Goal: Task Accomplishment & Management: Complete application form

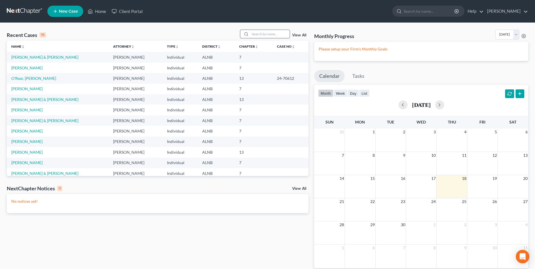
click at [260, 31] on input "search" at bounding box center [269, 34] width 39 height 8
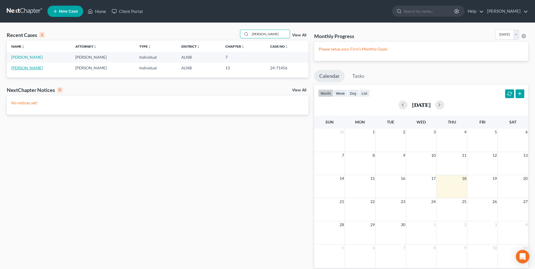
type input "[PERSON_NAME]"
click at [25, 68] on link "[PERSON_NAME]" at bounding box center [26, 67] width 31 height 5
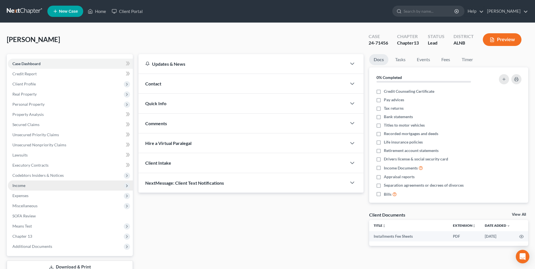
click at [27, 186] on span "Income" at bounding box center [70, 185] width 125 height 10
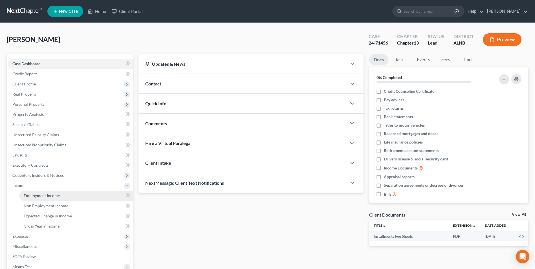
click at [63, 197] on link "Employment Income" at bounding box center [76, 196] width 114 height 10
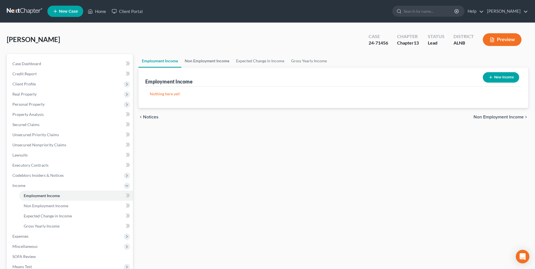
click at [205, 61] on link "Non Employment Income" at bounding box center [206, 61] width 51 height 14
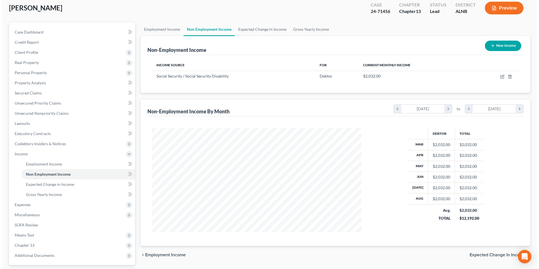
scroll to position [82, 0]
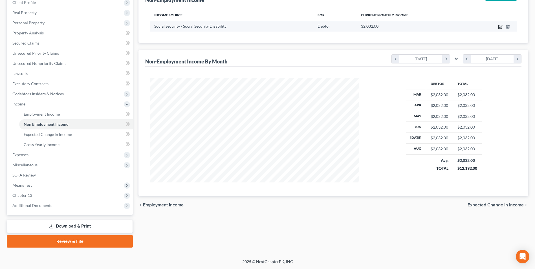
click at [499, 27] on icon "button" at bounding box center [500, 27] width 5 height 5
select select "4"
select select "0"
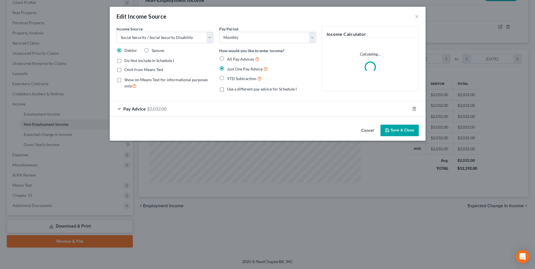
scroll to position [105, 223]
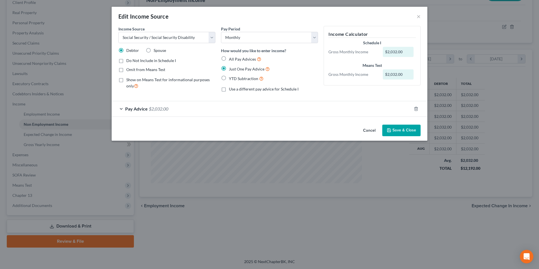
click at [161, 109] on span "$2,032.00" at bounding box center [158, 108] width 19 height 5
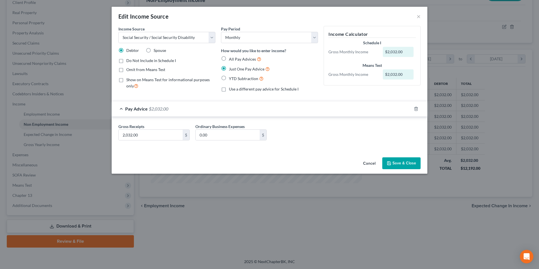
click at [371, 162] on button "Cancel" at bounding box center [369, 163] width 21 height 11
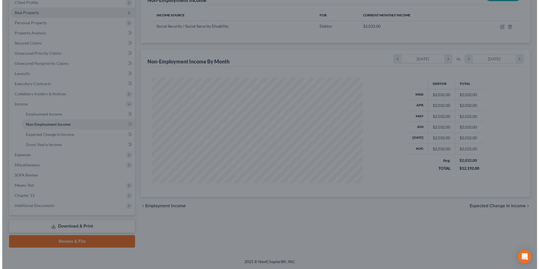
scroll to position [281903, 281787]
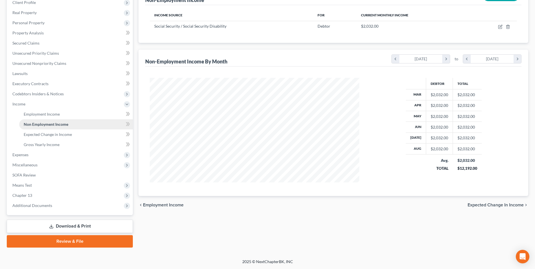
click at [39, 124] on span "Non Employment Income" at bounding box center [46, 124] width 45 height 5
click at [499, 26] on icon "button" at bounding box center [500, 27] width 5 height 5
select select "4"
select select "0"
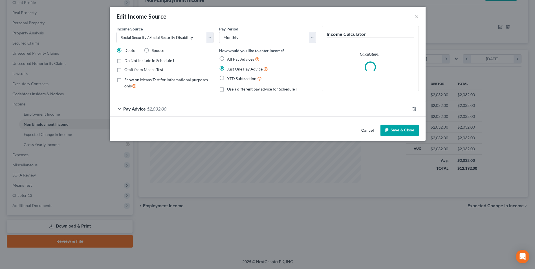
scroll to position [105, 223]
click at [163, 109] on span "$2,032.00" at bounding box center [158, 108] width 19 height 5
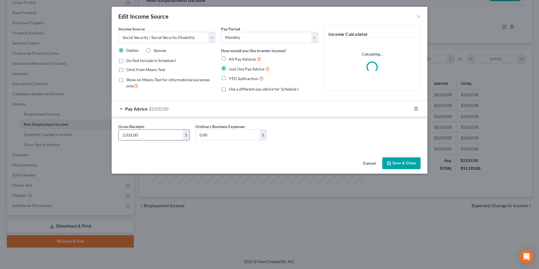
click at [141, 134] on input "2,032.00" at bounding box center [151, 135] width 64 height 11
type input "2,251"
click at [404, 162] on button "Save & Close" at bounding box center [401, 163] width 38 height 12
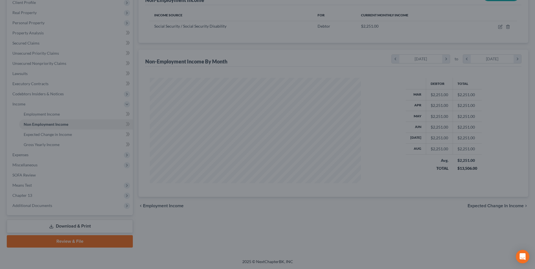
scroll to position [281903, 281787]
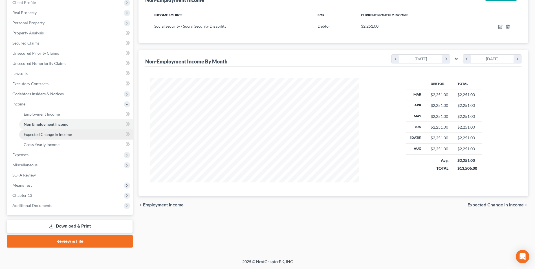
click at [46, 136] on span "Expected Change in Income" at bounding box center [48, 134] width 48 height 5
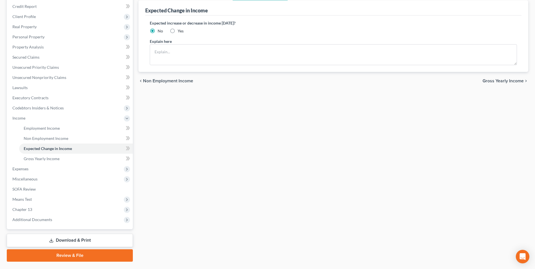
scroll to position [82, 0]
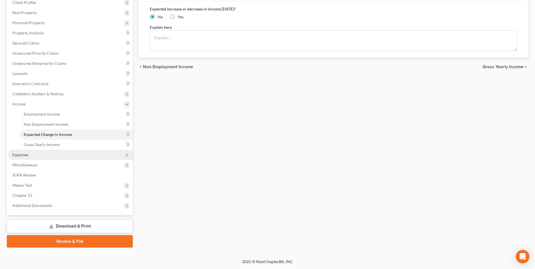
click at [26, 155] on span "Expenses" at bounding box center [20, 154] width 16 height 5
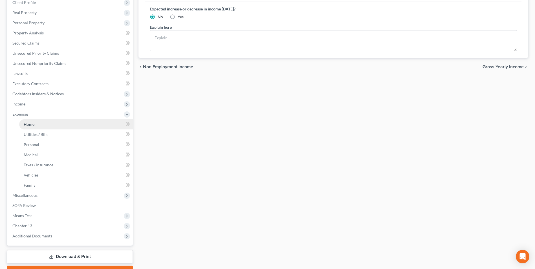
drag, startPoint x: 27, startPoint y: 125, endPoint x: 30, endPoint y: 120, distance: 5.2
click at [27, 125] on span "Home" at bounding box center [29, 124] width 11 height 5
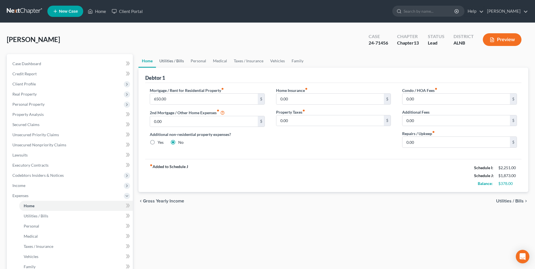
click at [171, 60] on link "Utilities / Bills" at bounding box center [171, 61] width 31 height 14
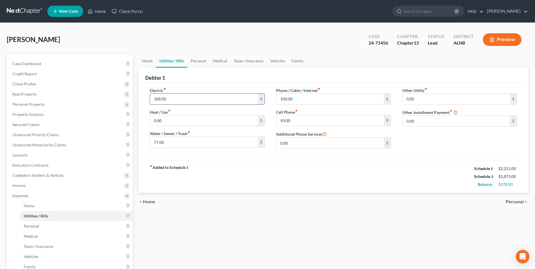
click at [176, 100] on input "168.00" at bounding box center [203, 99] width 107 height 11
type input "200"
click at [297, 100] on input "100.00" at bounding box center [329, 99] width 107 height 11
click at [198, 60] on link "Personal" at bounding box center [198, 61] width 22 height 14
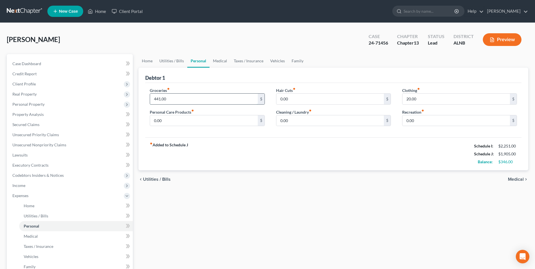
click at [173, 98] on input "441.00" at bounding box center [203, 99] width 107 height 11
type input "519"
click at [221, 60] on link "Medical" at bounding box center [220, 61] width 21 height 14
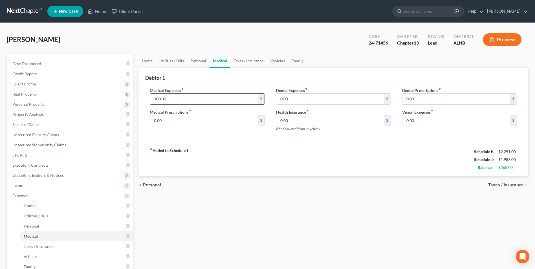
click at [173, 99] on input "100.00" at bounding box center [203, 99] width 107 height 11
type input "200"
click at [241, 60] on link "Taxes / Insurance" at bounding box center [248, 61] width 36 height 14
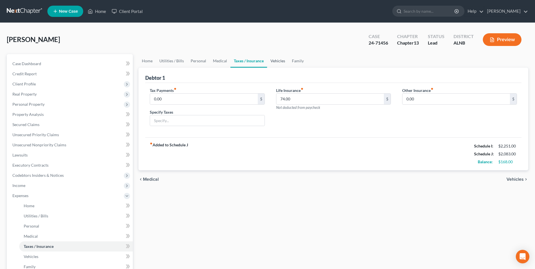
click at [275, 61] on link "Vehicles" at bounding box center [277, 61] width 21 height 14
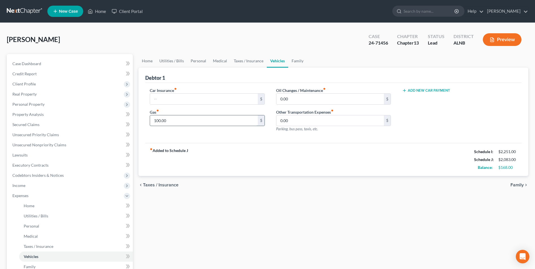
click at [179, 122] on input "100.00" at bounding box center [203, 120] width 107 height 11
type input "150"
drag, startPoint x: 290, startPoint y: 157, endPoint x: 302, endPoint y: 161, distance: 12.9
click at [290, 157] on div "fiber_manual_record Added to Schedule J Schedule I: $2,251.00 Schedule J: $2,13…" at bounding box center [333, 159] width 376 height 33
click at [148, 61] on link "Home" at bounding box center [146, 61] width 17 height 14
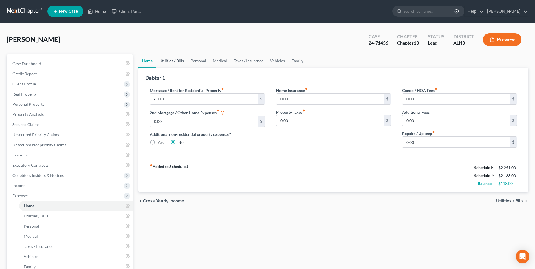
click at [175, 60] on link "Utilities / Bills" at bounding box center [171, 61] width 31 height 14
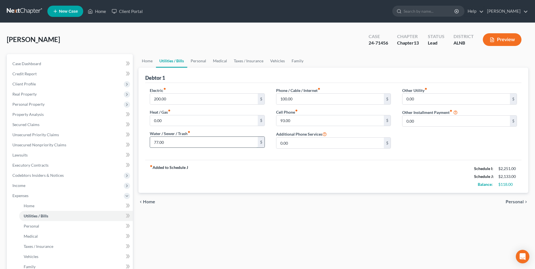
drag, startPoint x: 158, startPoint y: 142, endPoint x: 164, endPoint y: 139, distance: 7.3
click at [158, 142] on input "77.00" at bounding box center [203, 142] width 107 height 11
click at [273, 156] on div "Electric fiber_manual_record 200.00 $ Heat / Gas fiber_manual_record 0.00 $ Wat…" at bounding box center [333, 121] width 376 height 77
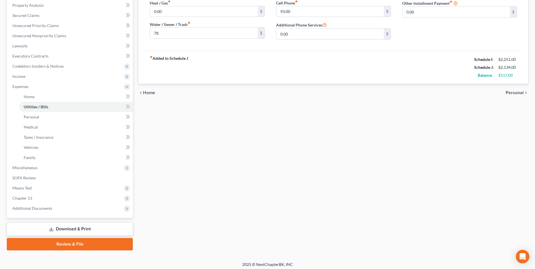
scroll to position [112, 0]
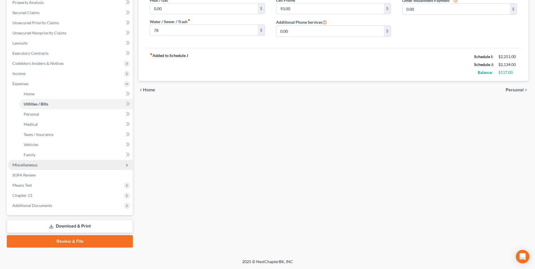
click at [34, 163] on span "Miscellaneous" at bounding box center [24, 164] width 25 height 5
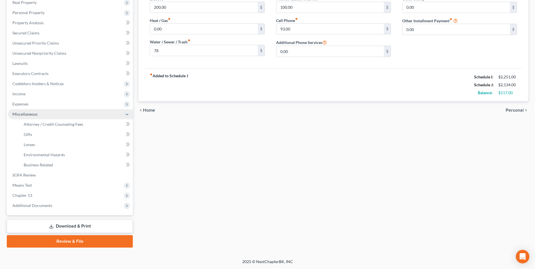
scroll to position [92, 0]
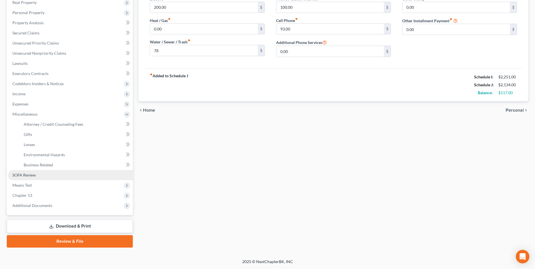
click at [30, 175] on span "SOFA Review" at bounding box center [23, 175] width 23 height 5
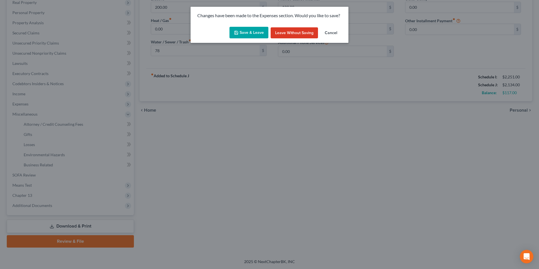
click at [254, 33] on button "Save & Leave" at bounding box center [249, 33] width 39 height 12
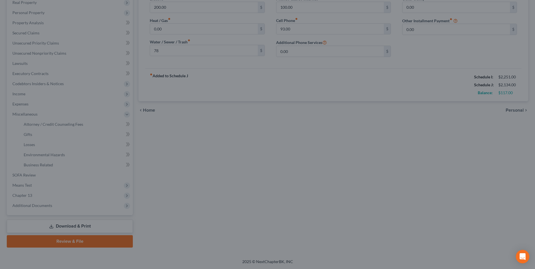
type input "78.00"
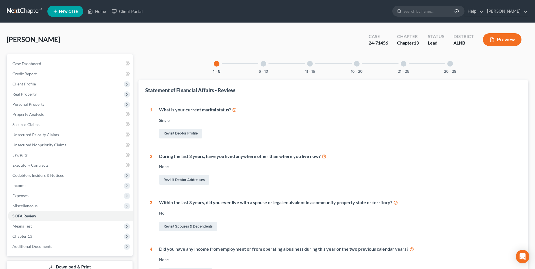
scroll to position [133, 0]
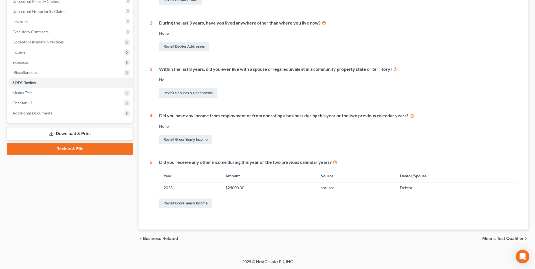
click at [71, 132] on link "Download & Print" at bounding box center [70, 133] width 126 height 13
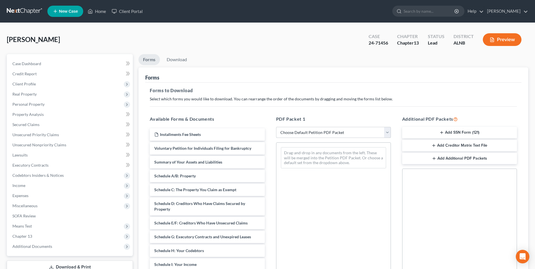
click at [388, 132] on select "Choose Default Petition PDF Packet Complete Bankruptcy Petition (all forms and …" at bounding box center [333, 132] width 115 height 11
select select "2"
click at [276, 127] on select "Choose Default Petition PDF Packet Complete Bankruptcy Petition (all forms and …" at bounding box center [333, 132] width 115 height 11
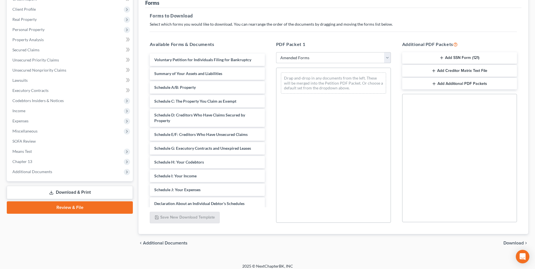
scroll to position [79, 0]
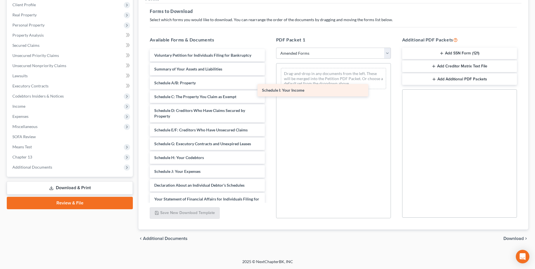
drag, startPoint x: 185, startPoint y: 172, endPoint x: 296, endPoint y: 78, distance: 145.3
click at [269, 78] on div "Schedule I: Your Income Voluntary Petition for Individuals Filing for Bankruptc…" at bounding box center [207, 167] width 124 height 237
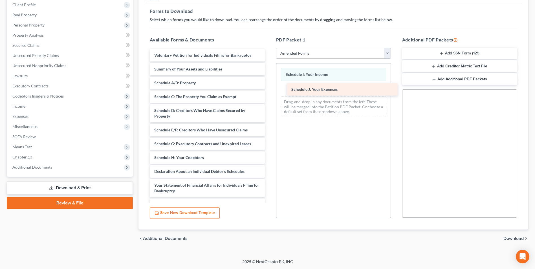
drag, startPoint x: 198, startPoint y: 172, endPoint x: 334, endPoint y: 90, distance: 159.5
click at [269, 90] on div "Schedule J: Your Expenses Voluntary Petition for Individuals Filing for Bankrup…" at bounding box center [207, 160] width 124 height 223
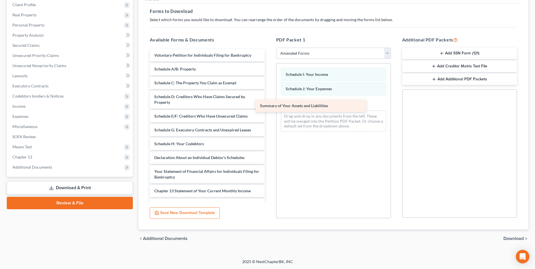
drag, startPoint x: 217, startPoint y: 68, endPoint x: 328, endPoint y: 106, distance: 117.4
click at [269, 106] on div "Summary of Your Assets and Liabilities Voluntary Petition for Individuals Filin…" at bounding box center [207, 153] width 124 height 209
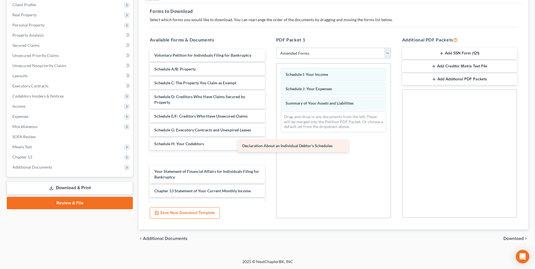
drag, startPoint x: 182, startPoint y: 157, endPoint x: 304, endPoint y: 136, distance: 123.0
click at [269, 136] on div "Declaration About an Individual Debtor's Schedules Voluntary Petition for Indiv…" at bounding box center [207, 153] width 124 height 209
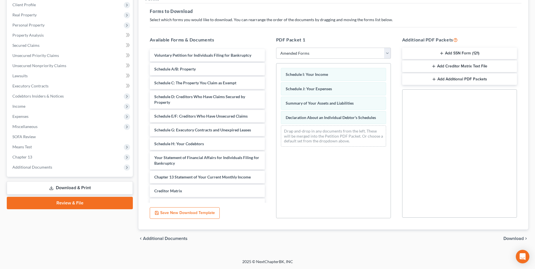
click at [515, 237] on span "Download" at bounding box center [513, 238] width 20 height 5
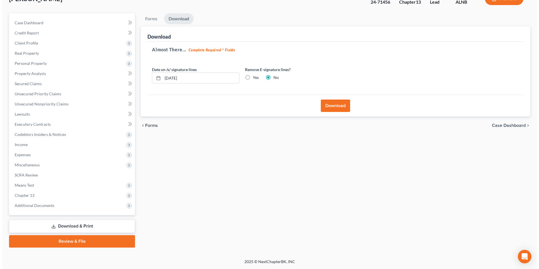
scroll to position [41, 0]
click at [338, 105] on button "Download" at bounding box center [333, 106] width 29 height 12
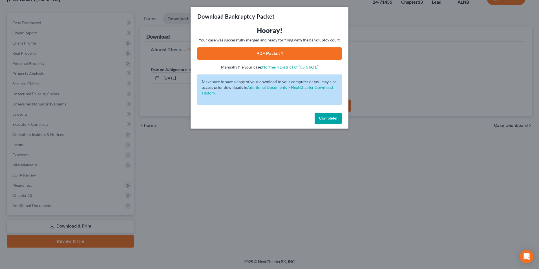
click at [257, 52] on link "PDF Packet 1" at bounding box center [269, 53] width 144 height 12
